Goal: Check status: Check status

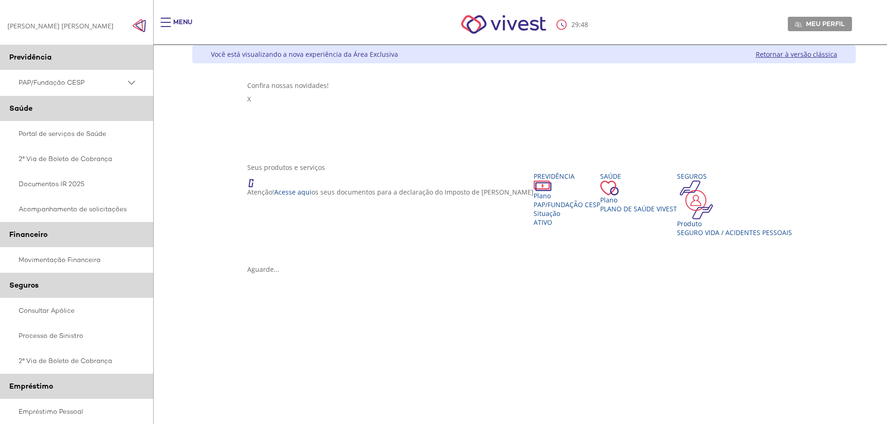
click at [166, 26] on span "Main header" at bounding box center [166, 26] width 10 height 1
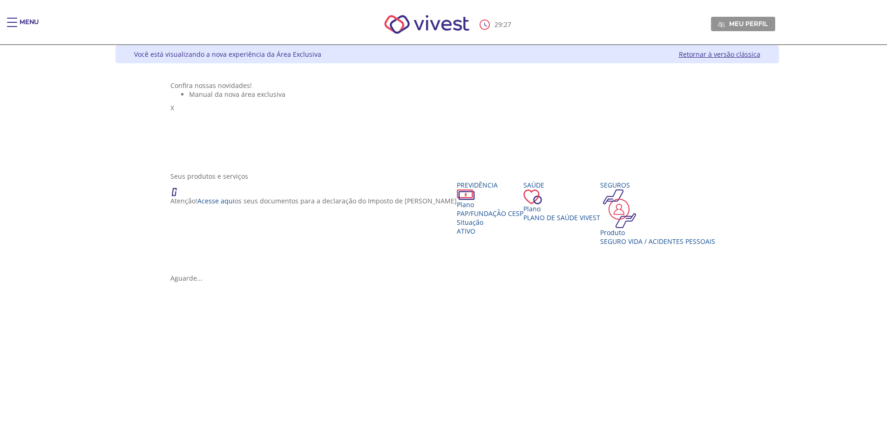
click at [16, 23] on div "Main header" at bounding box center [12, 27] width 10 height 19
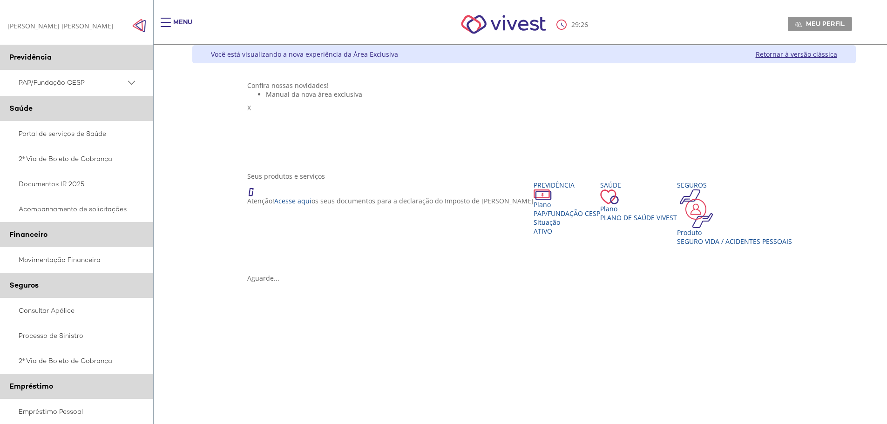
click at [103, 87] on span "PAP/Fundação CESP" at bounding box center [72, 83] width 107 height 12
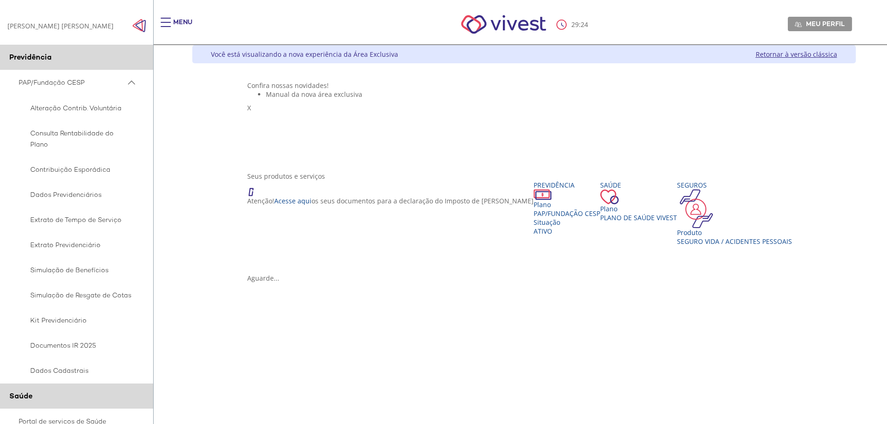
click at [103, 87] on span "PAP/Fundação CESP" at bounding box center [72, 83] width 107 height 12
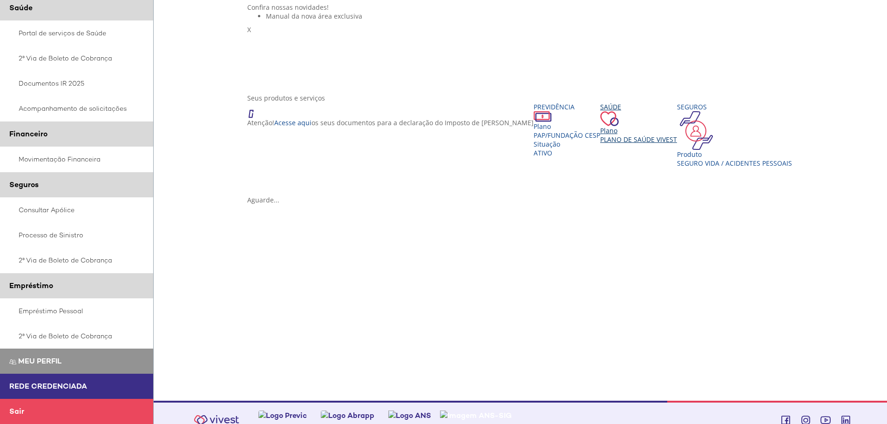
scroll to position [32, 0]
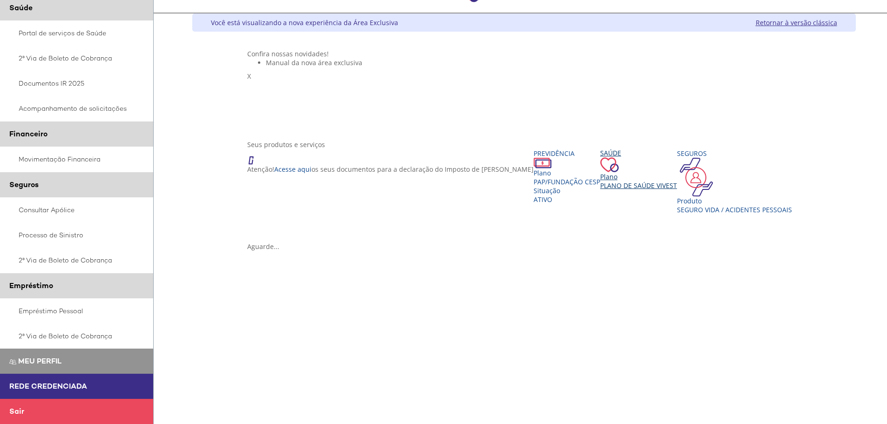
click at [600, 190] on div "Saúde Plano Plano de Saúde VIVEST" at bounding box center [638, 169] width 77 height 41
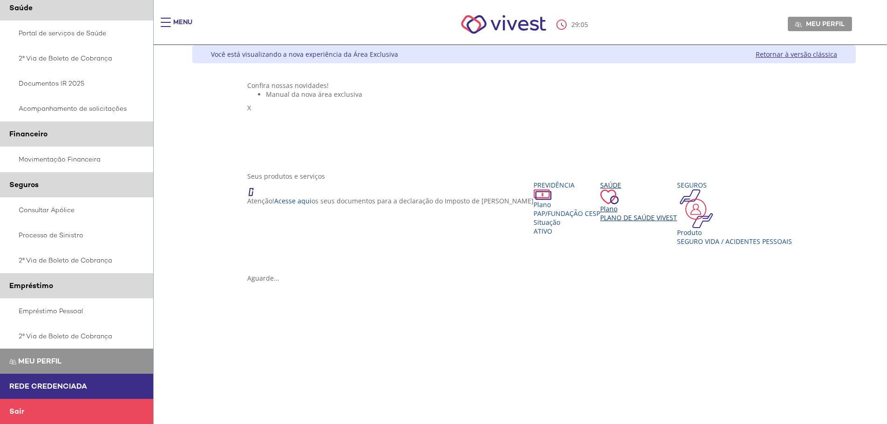
click at [600, 222] on span "Plano de Saúde VIVEST" at bounding box center [638, 217] width 77 height 9
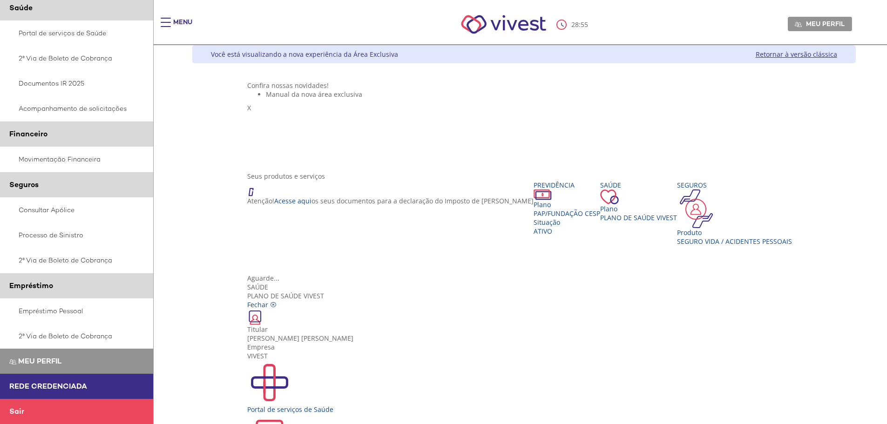
scroll to position [17, 0]
click at [322, 405] on div "Portal de serviços de Saúde" at bounding box center [523, 409] width 553 height 9
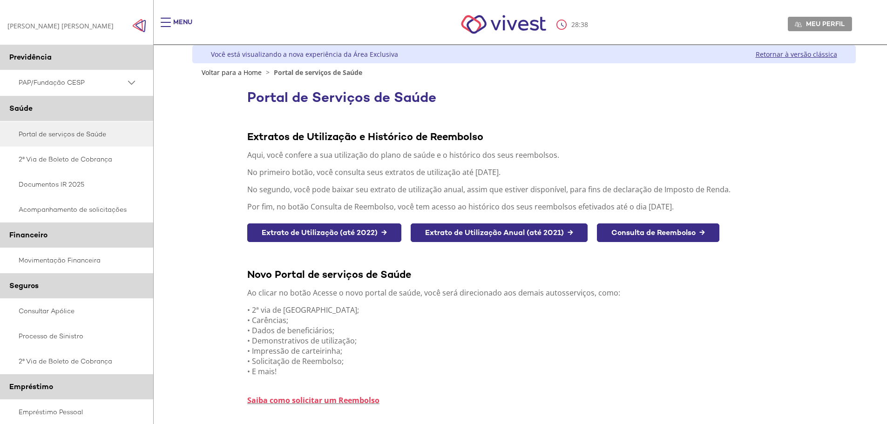
click at [380, 237] on link "Extrato de Utilização (até 2022) →" at bounding box center [324, 232] width 154 height 19
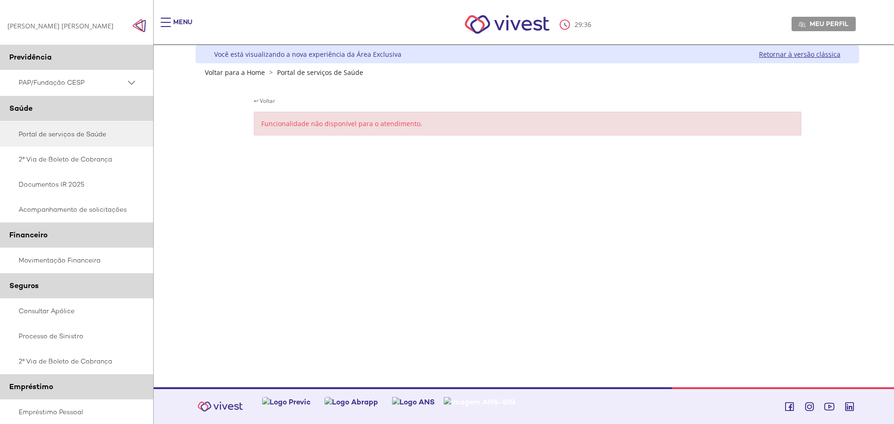
click at [305, 120] on div "Funcionalidade não disponível para o atendimento." at bounding box center [528, 124] width 548 height 24
click at [265, 99] on link "↩ Voltar" at bounding box center [264, 101] width 21 height 8
click at [256, 101] on link "↩ Voltar" at bounding box center [264, 101] width 21 height 8
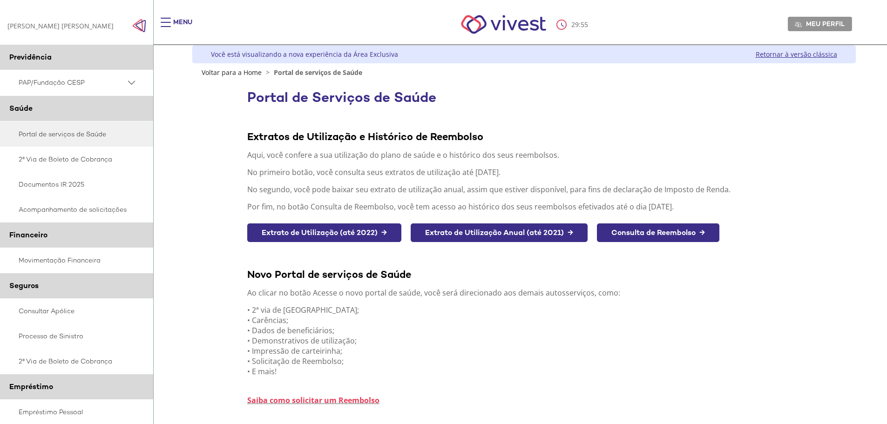
scroll to position [109, 0]
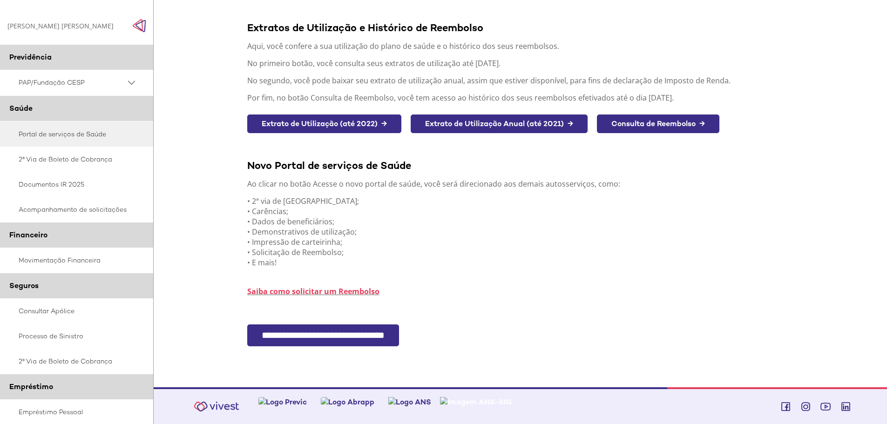
click at [309, 330] on input "**********" at bounding box center [323, 336] width 152 height 22
